Goal: Navigation & Orientation: Find specific page/section

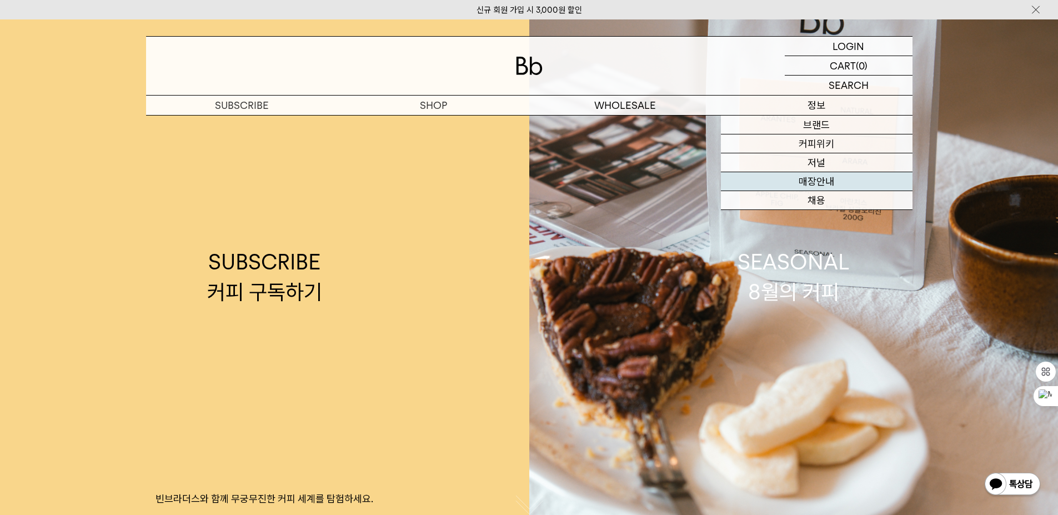
click at [821, 179] on link "매장안내" at bounding box center [817, 181] width 192 height 19
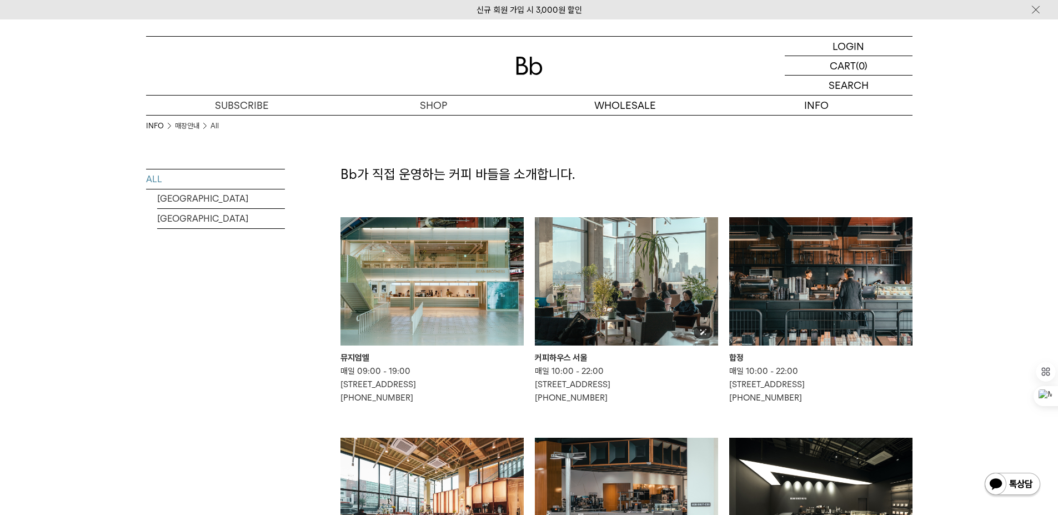
click at [613, 288] on img at bounding box center [626, 281] width 183 height 128
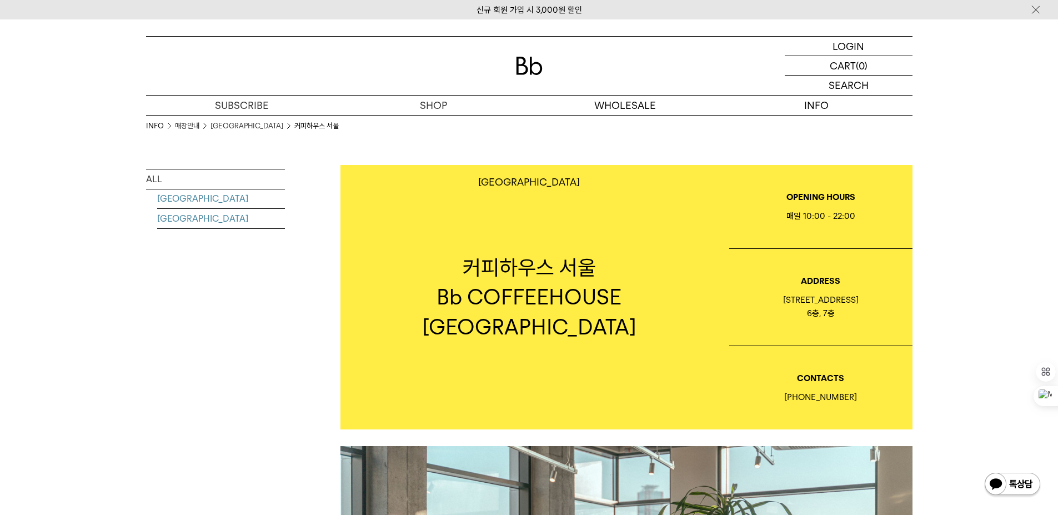
click at [169, 222] on link "[GEOGRAPHIC_DATA]" at bounding box center [221, 218] width 128 height 19
